Goal: Information Seeking & Learning: Understand process/instructions

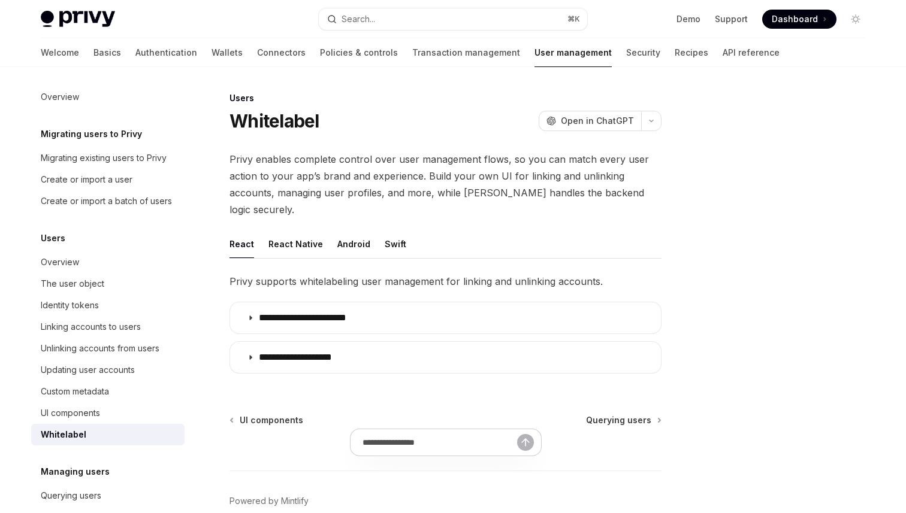
type textarea "*"
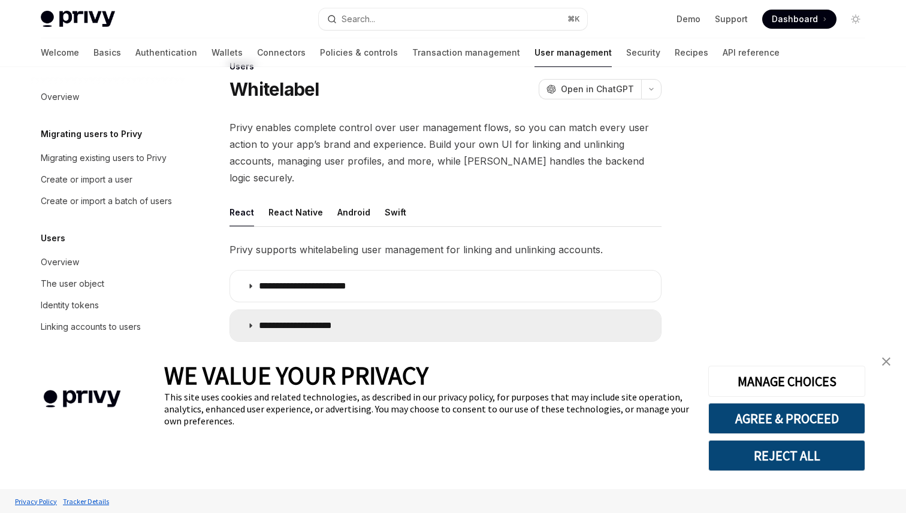
scroll to position [44, 0]
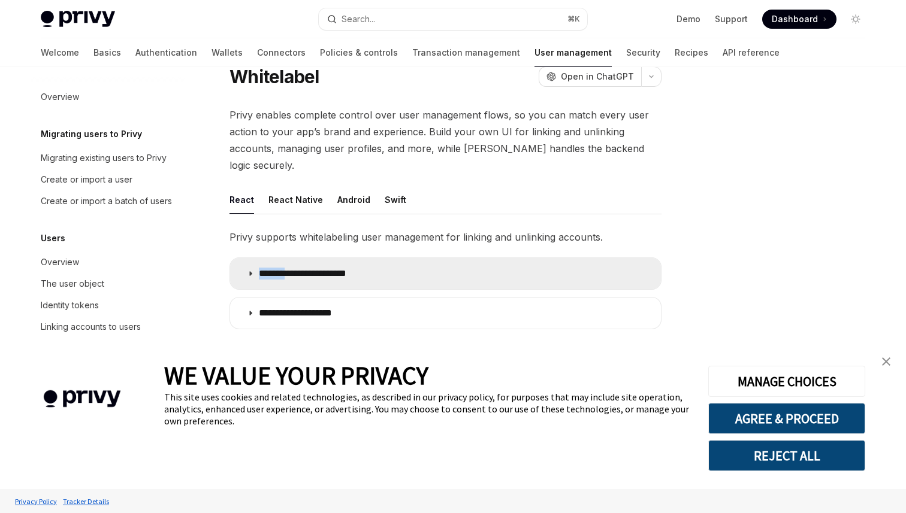
click at [292, 268] on p "**********" at bounding box center [314, 274] width 110 height 12
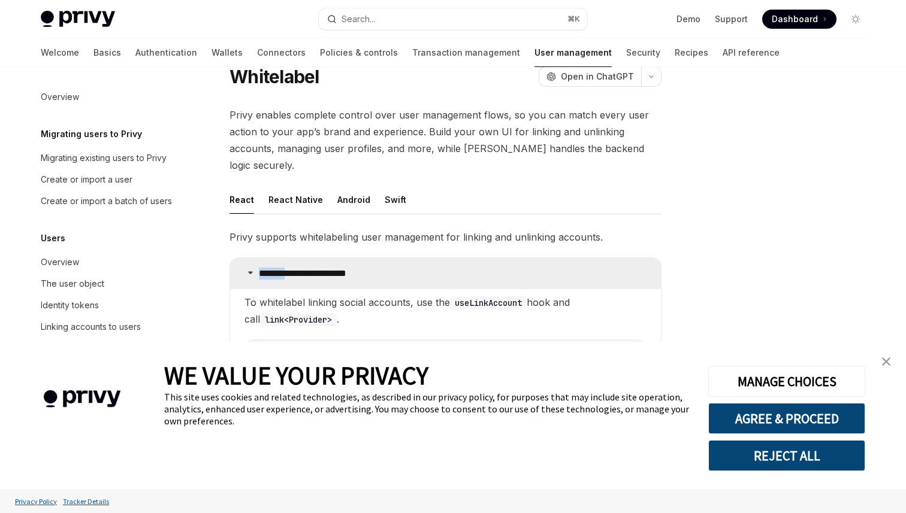
scroll to position [236, 0]
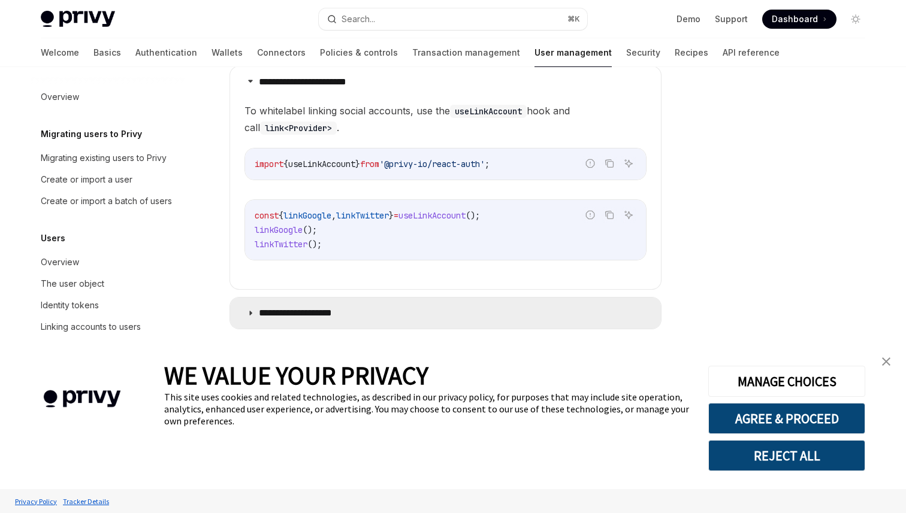
click at [291, 298] on summary "**********" at bounding box center [445, 313] width 431 height 31
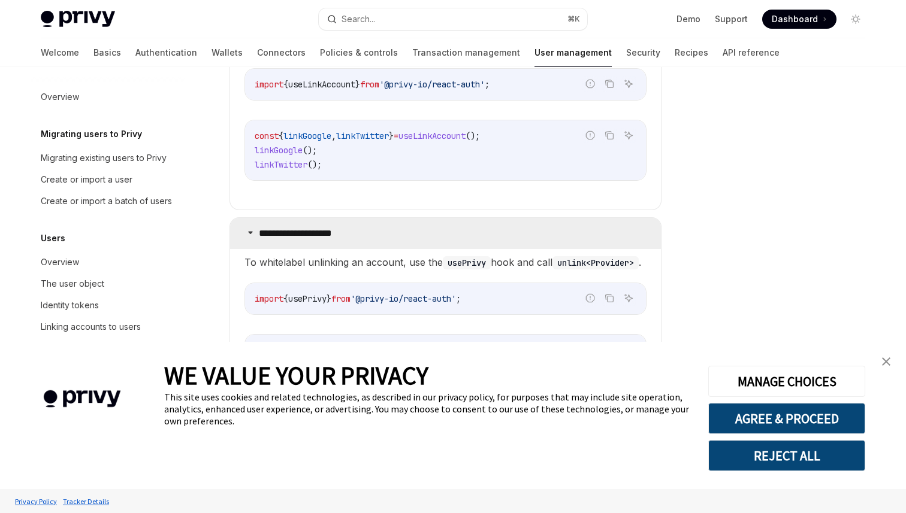
scroll to position [442, 0]
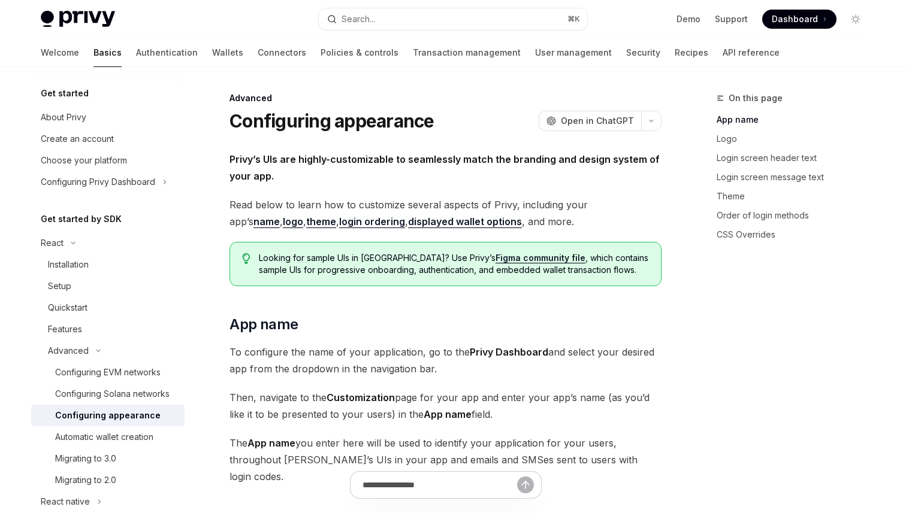
type textarea "*"
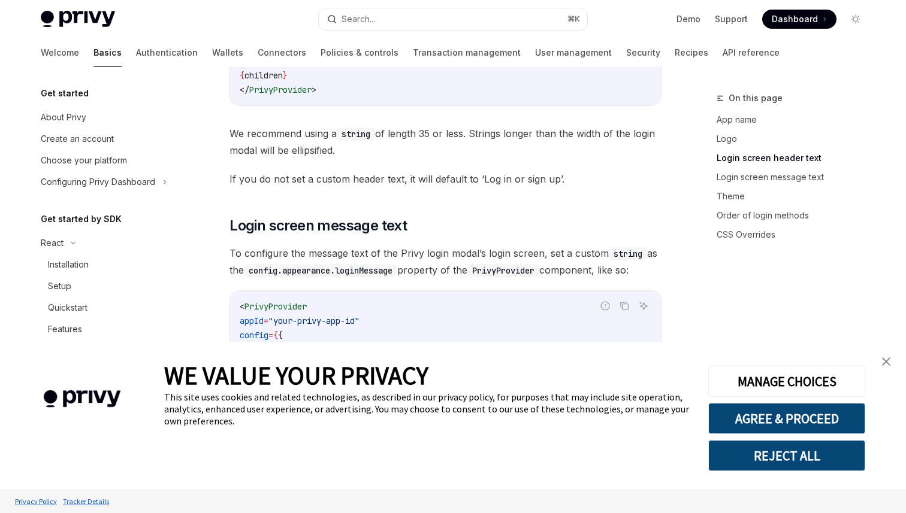
scroll to position [1205, 0]
click at [886, 365] on img "close banner" at bounding box center [886, 362] width 8 height 8
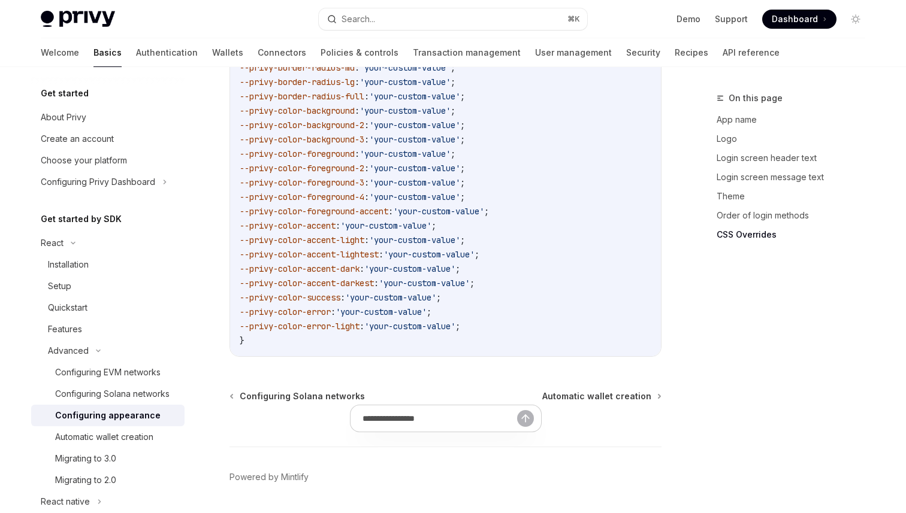
scroll to position [3077, 0]
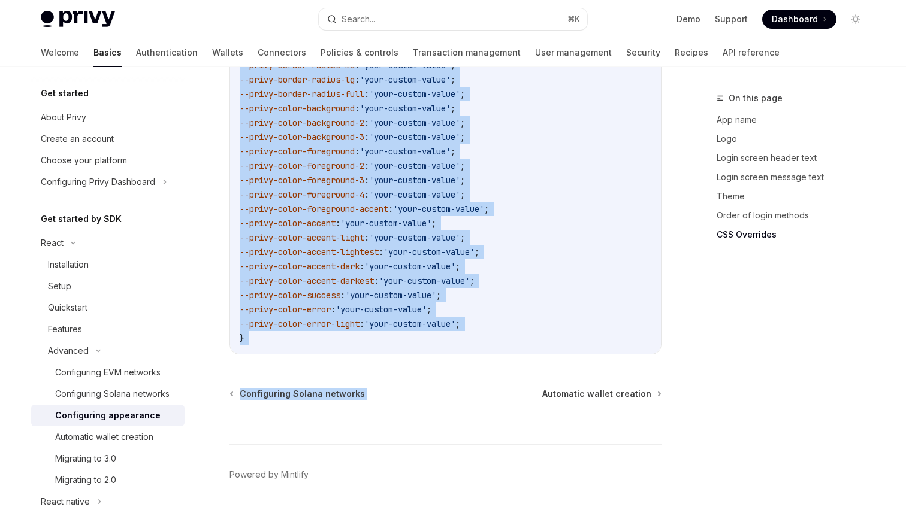
drag, startPoint x: 230, startPoint y: 95, endPoint x: 638, endPoint y: 334, distance: 473.2
copy div "Loremips Dolorsitame consectetu AdipIS Elit se DoeiUSM TempOR Inci ut LaboREE D…"
